Goal: Transaction & Acquisition: Purchase product/service

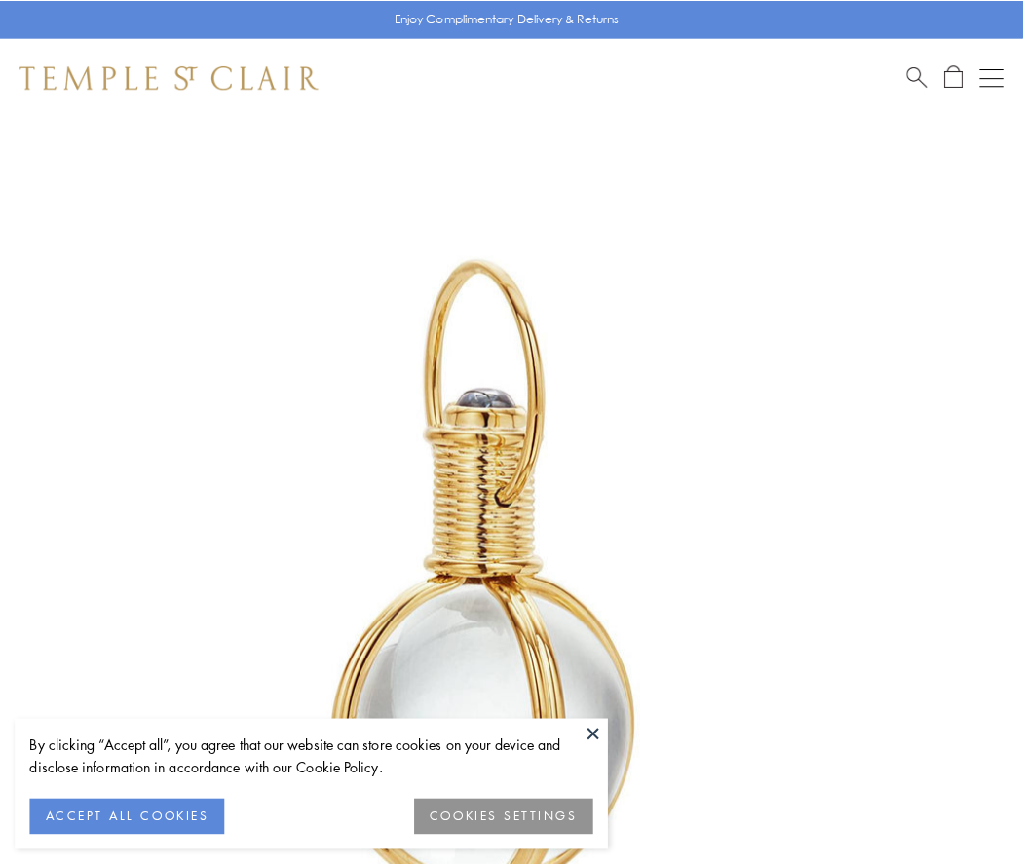
scroll to position [508, 0]
